Goal: Find specific page/section: Find specific page/section

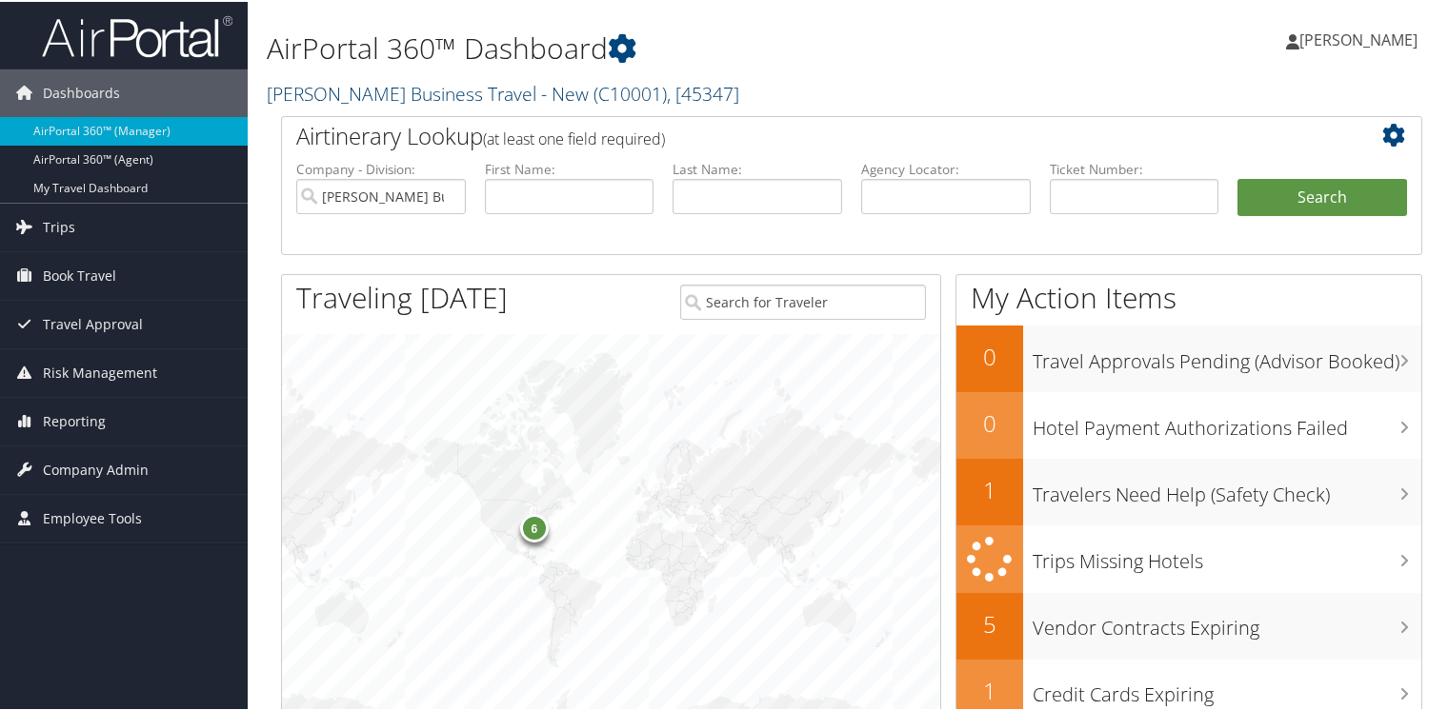
click at [335, 91] on link "Christopherson Business Travel - New ( C10001 ) , [ 45347 ]" at bounding box center [503, 92] width 472 height 26
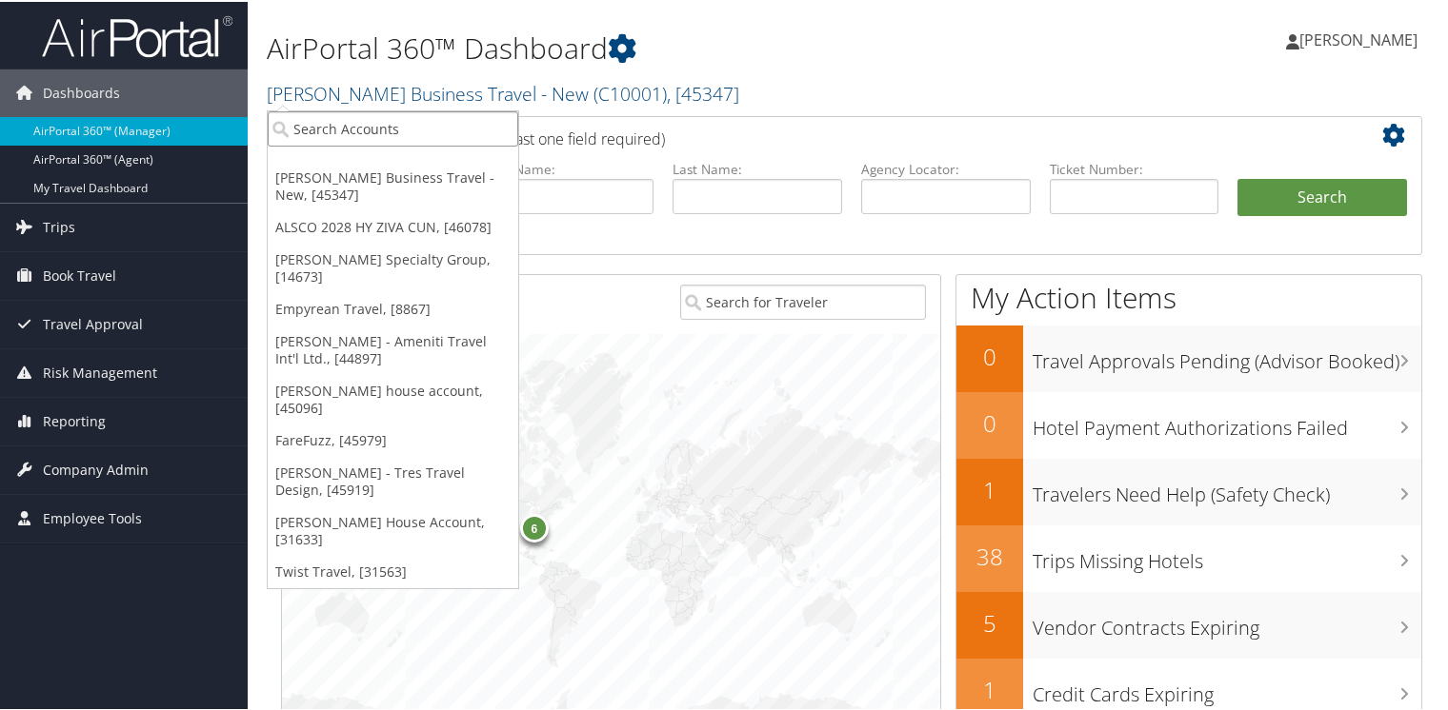
click at [336, 121] on input "search" at bounding box center [393, 127] width 250 height 35
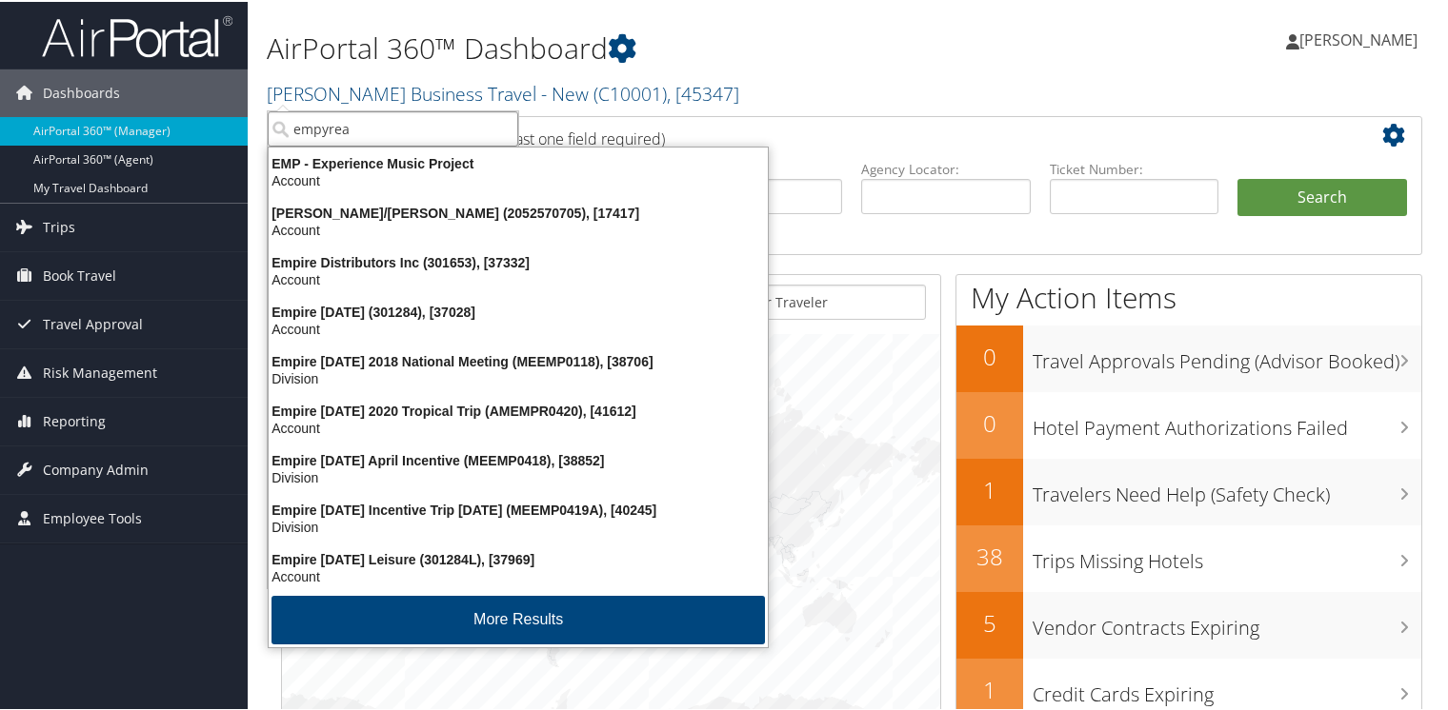
type input "empyrean"
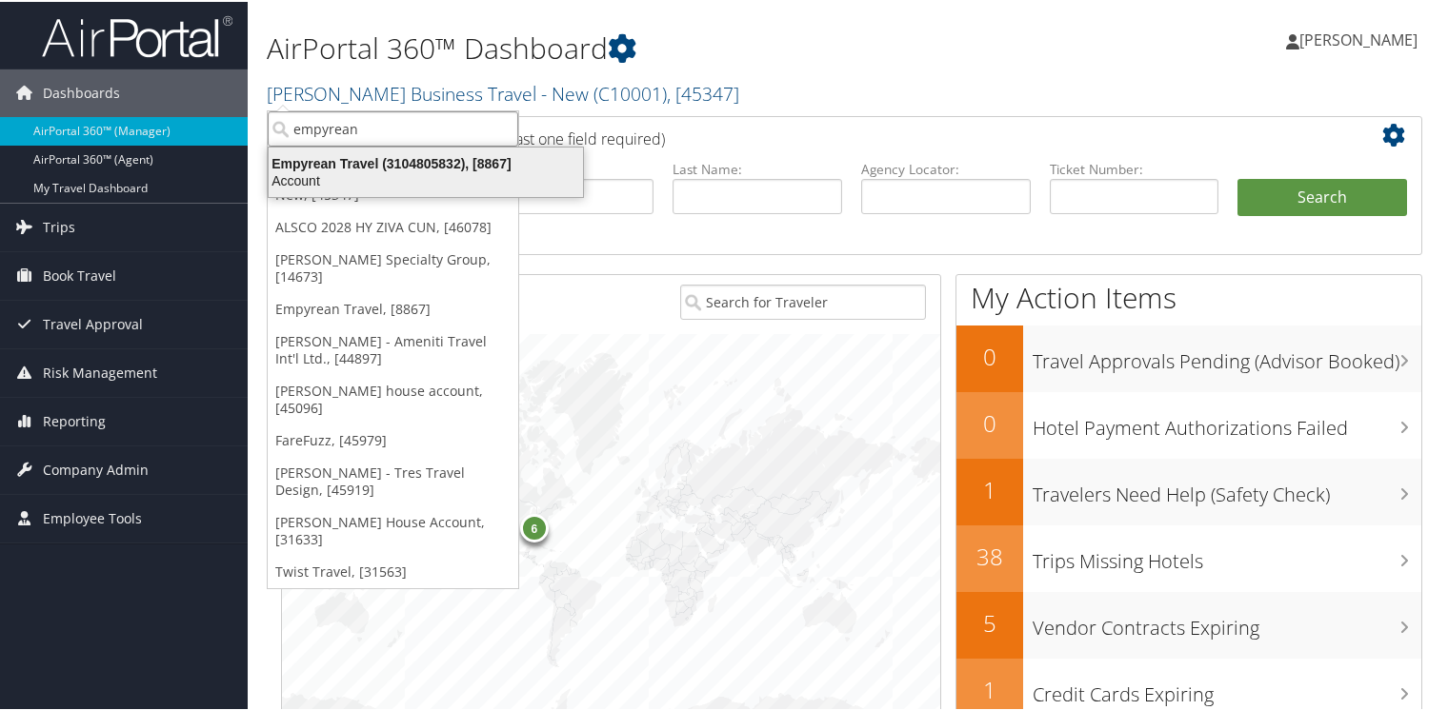
click at [318, 166] on div "Empyrean Travel (3104805832), [8867]" at bounding box center [425, 161] width 337 height 17
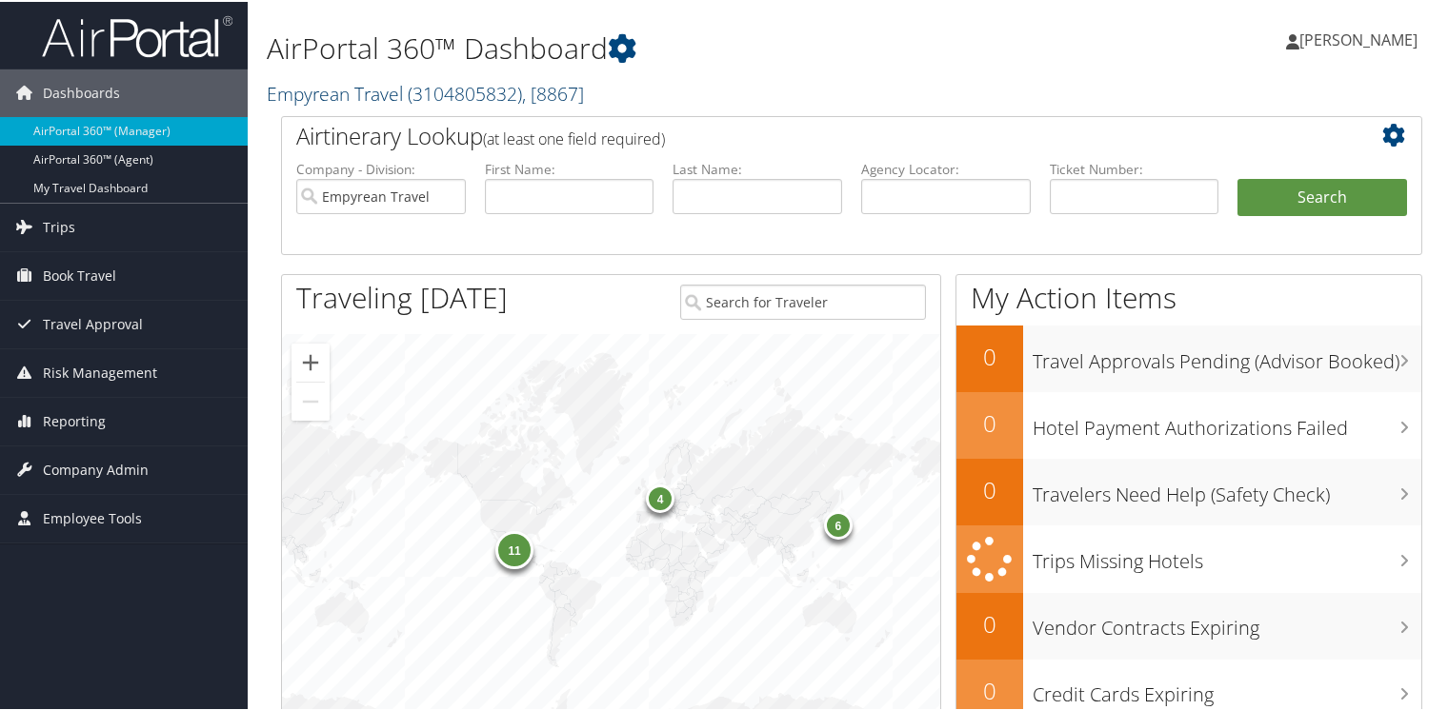
click at [300, 91] on link "Empyrean Travel ( 3104805832 ) , [ 8867 ]" at bounding box center [425, 92] width 317 height 26
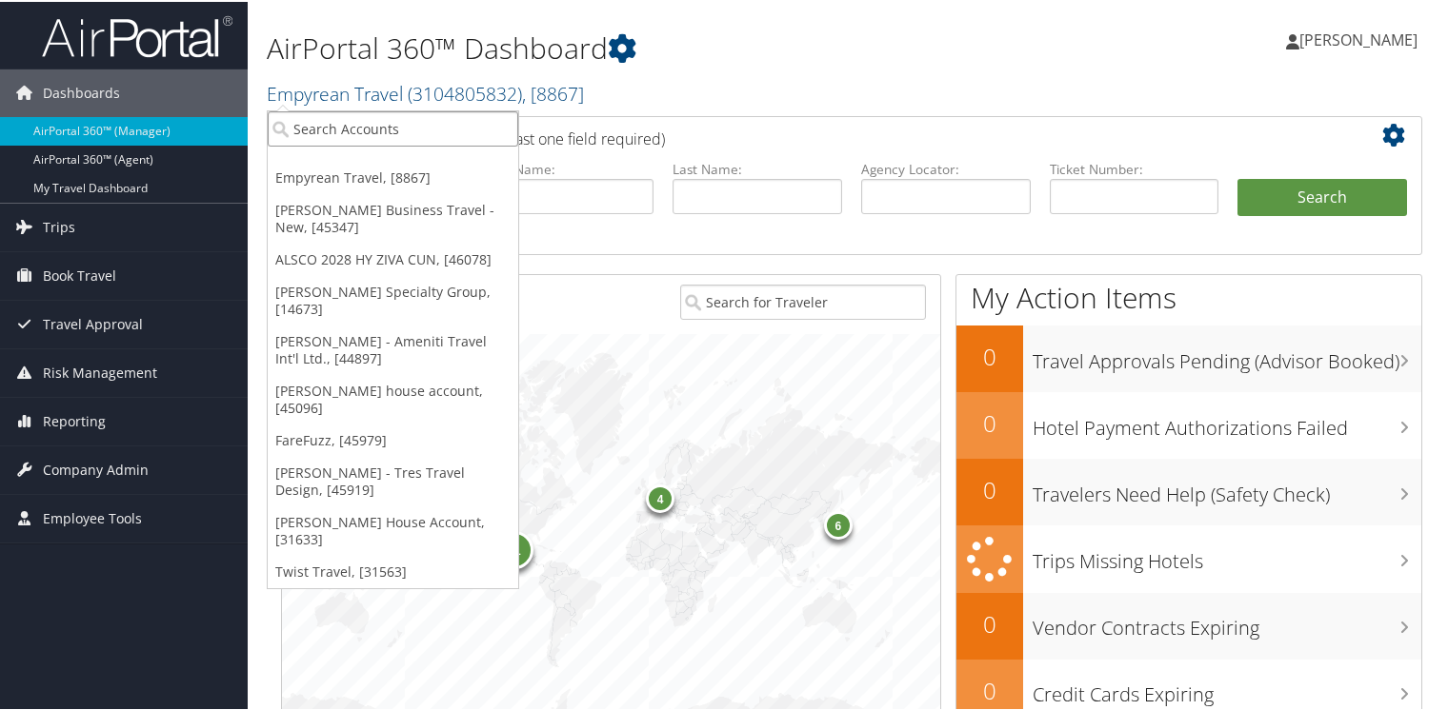
click at [314, 124] on input "search" at bounding box center [393, 127] width 250 height 35
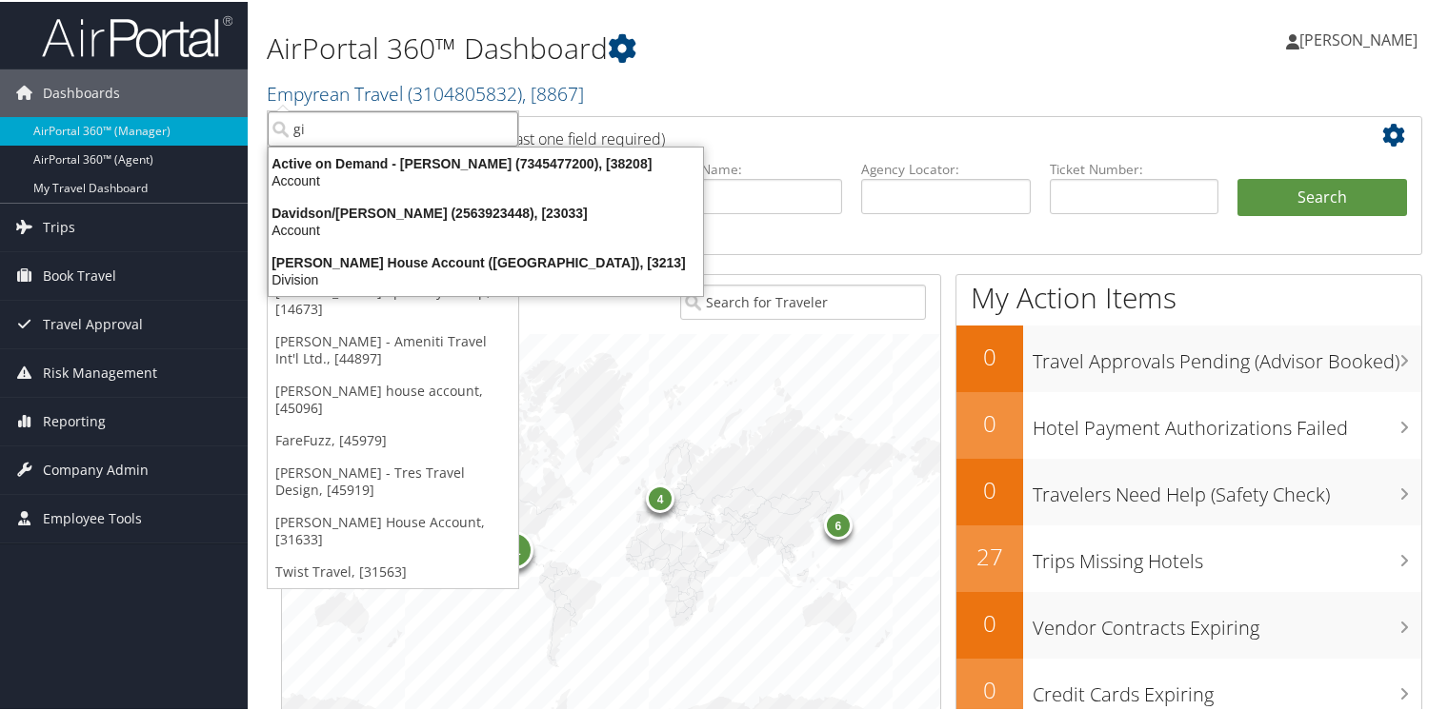
type input "g"
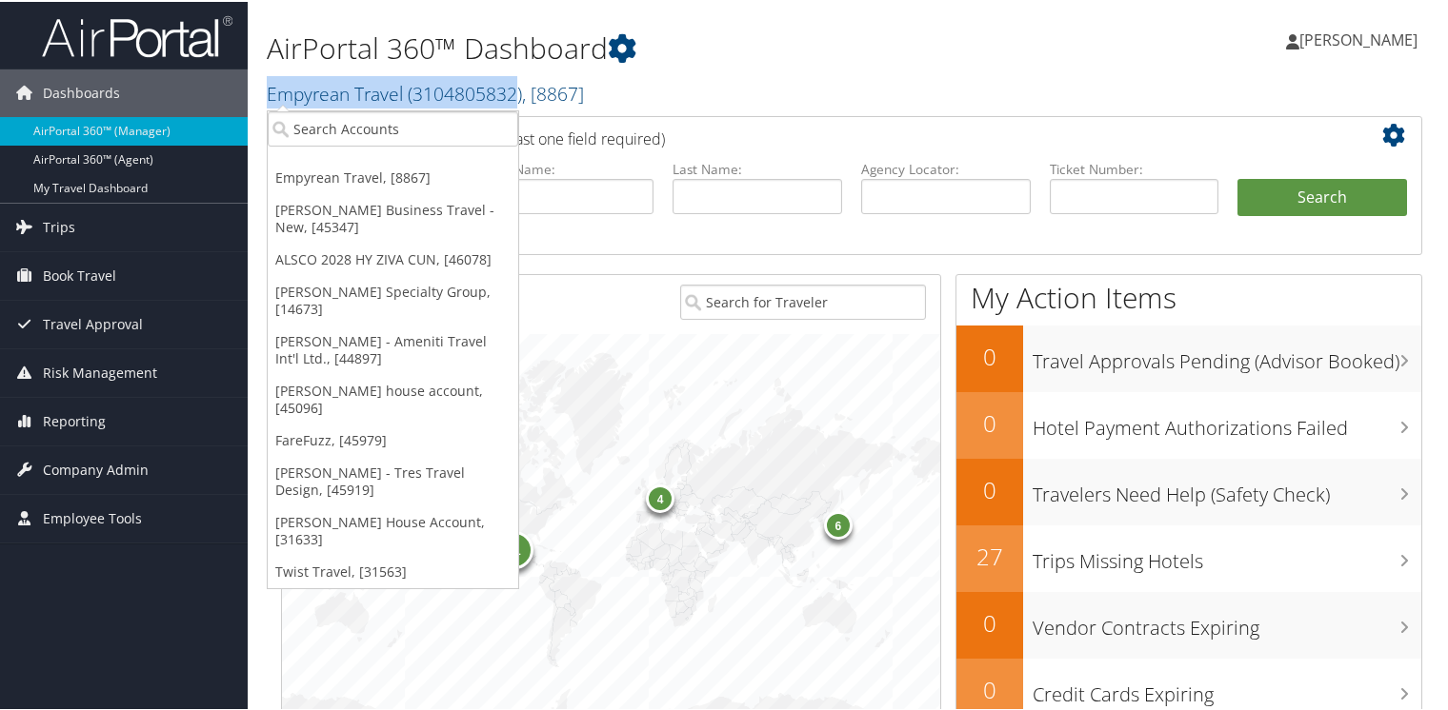
drag, startPoint x: 518, startPoint y: 93, endPoint x: 263, endPoint y: 90, distance: 255.3
click at [263, 90] on div "AirPortal 360™ Dashboard Empyrean Travel ( 3104805832 ) , [ 8867 ] Empyrean Tra…" at bounding box center [852, 57] width 1208 height 114
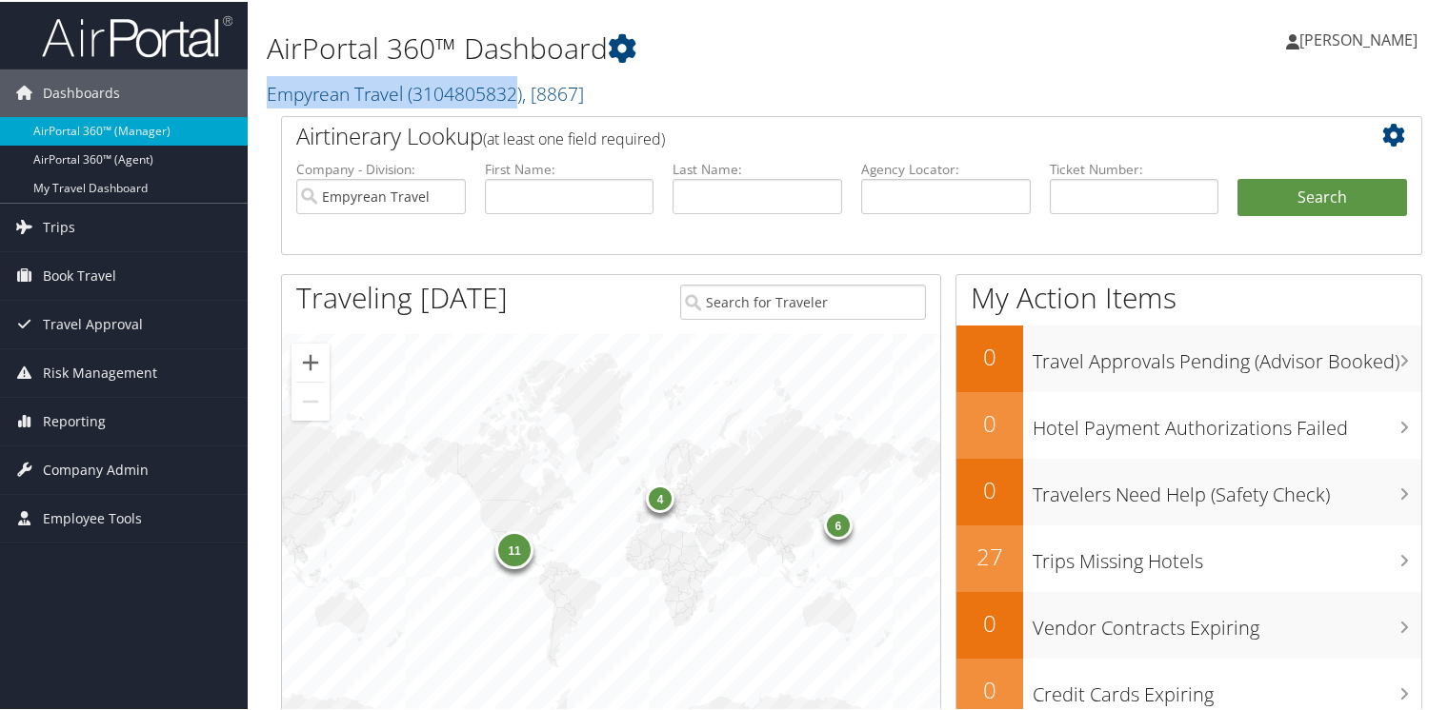
copy link "Empyrean Travel ( 3104805832"
click at [51, 509] on span "Employee Tools" at bounding box center [92, 517] width 99 height 48
drag, startPoint x: 51, startPoint y: 509, endPoint x: 76, endPoint y: 547, distance: 45.4
click at [76, 547] on div "Dashboards AirPortal 360™ (Manager) AirPortal 360™ (Agent) My Travel Dashboard …" at bounding box center [727, 620] width 1455 height 1241
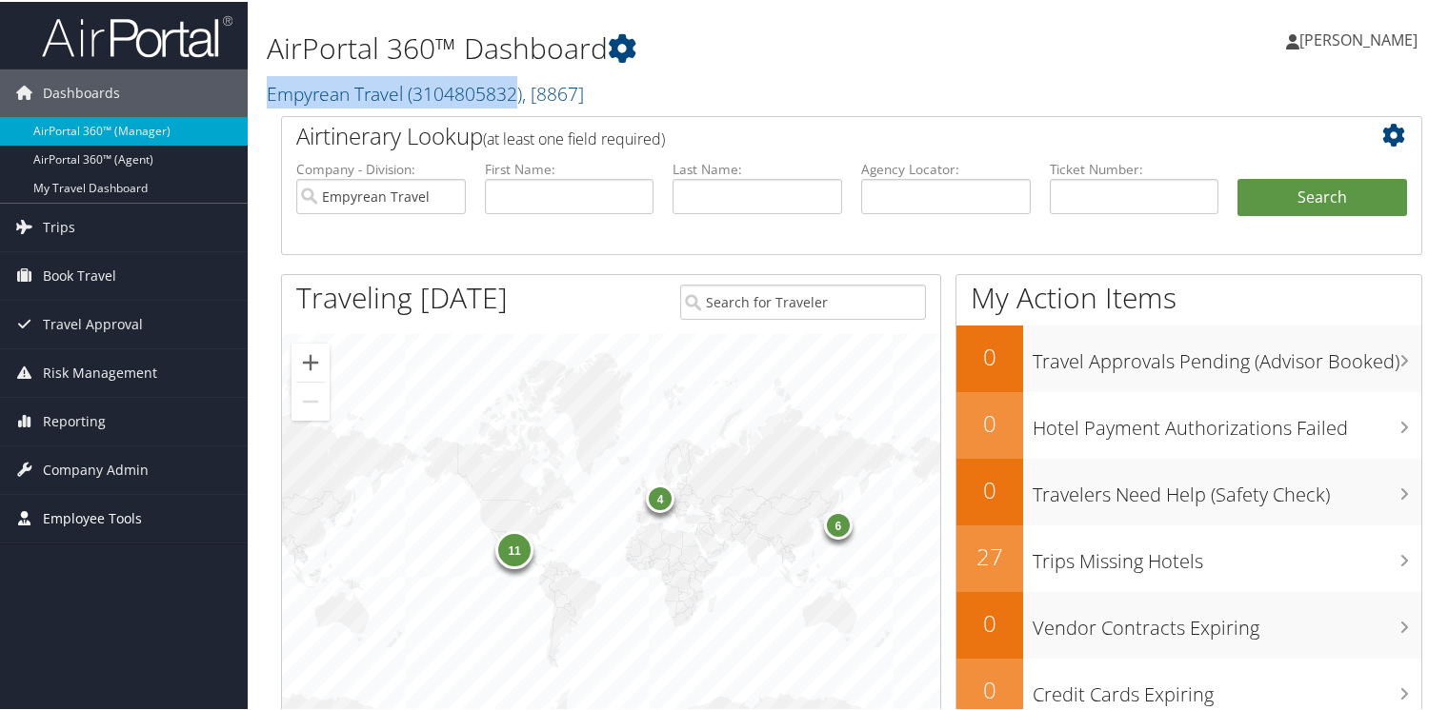
click at [84, 525] on span "Employee Tools" at bounding box center [92, 517] width 99 height 48
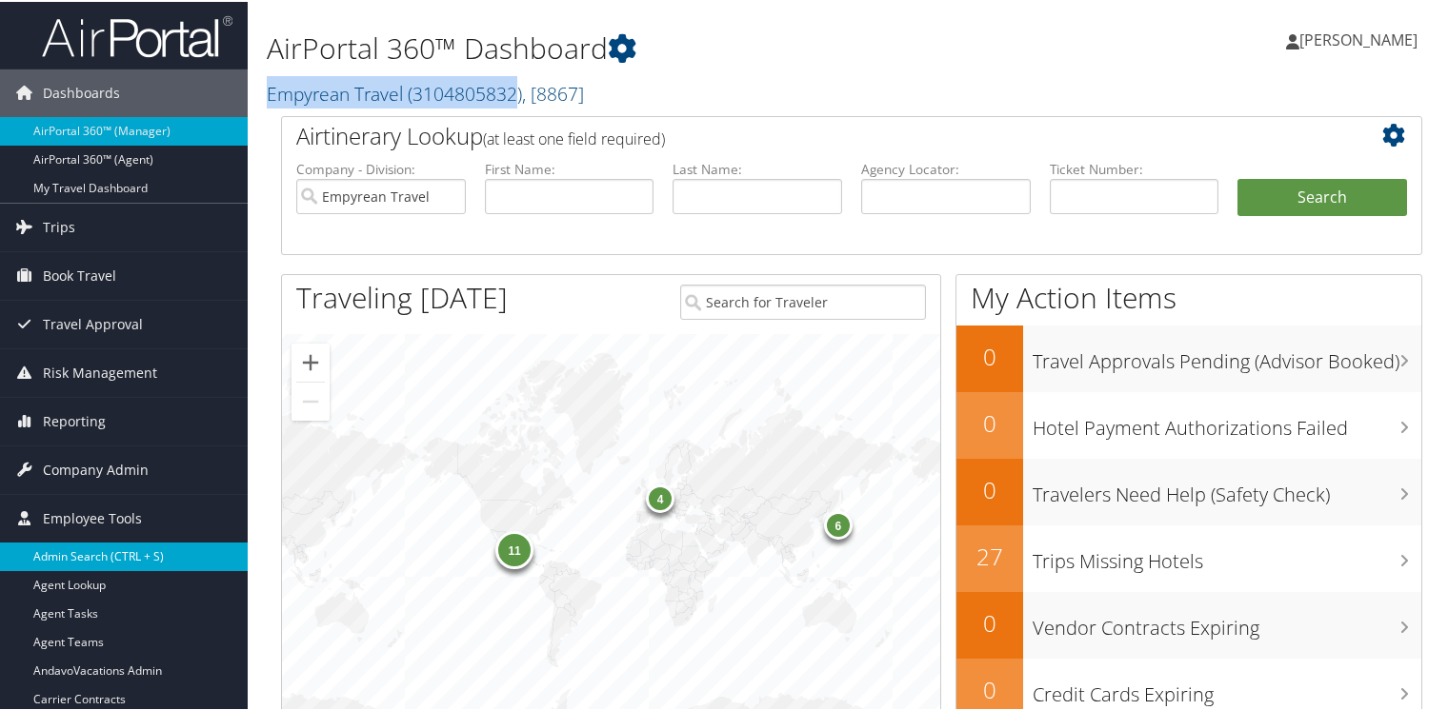
click at [83, 554] on link "Admin Search (CTRL + S)" at bounding box center [124, 555] width 248 height 29
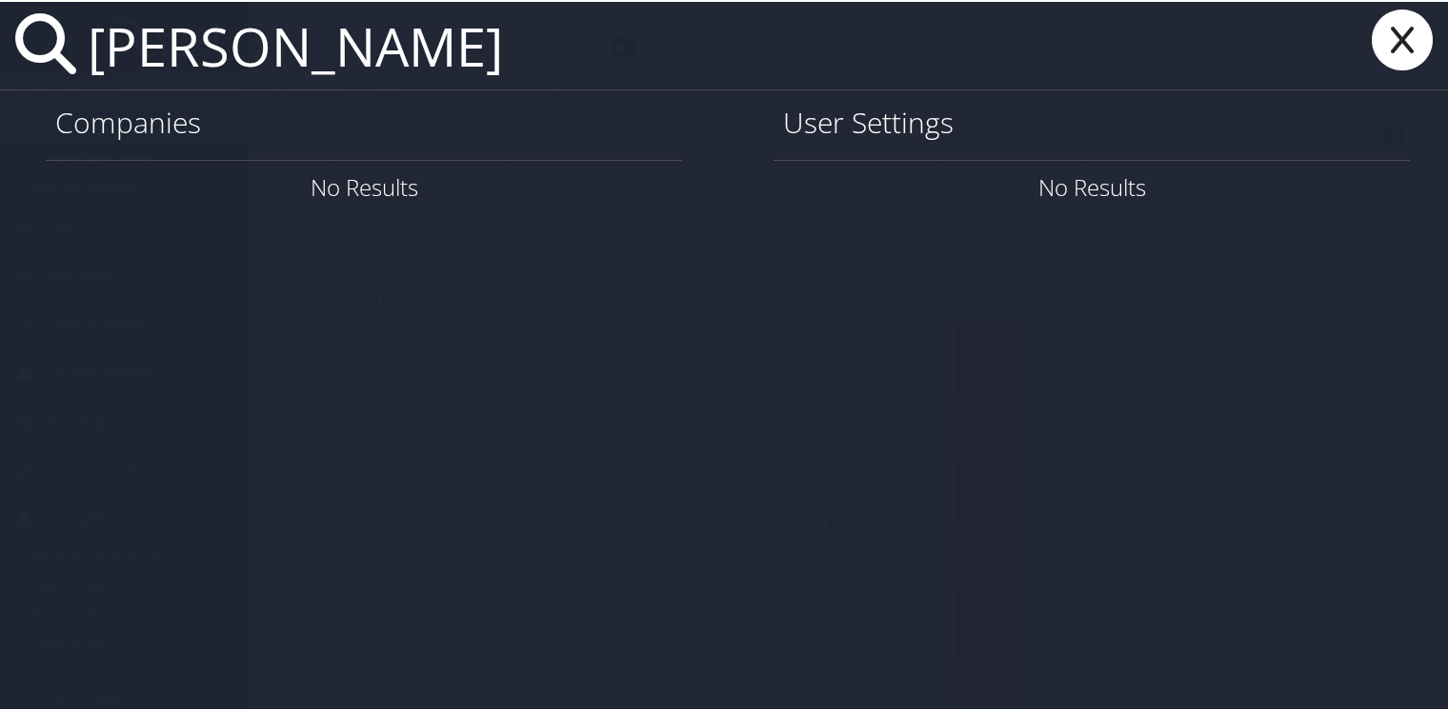
type input "[PERSON_NAME]"
click at [1394, 35] on icon at bounding box center [1402, 38] width 76 height 61
